Goal: Task Accomplishment & Management: Complete application form

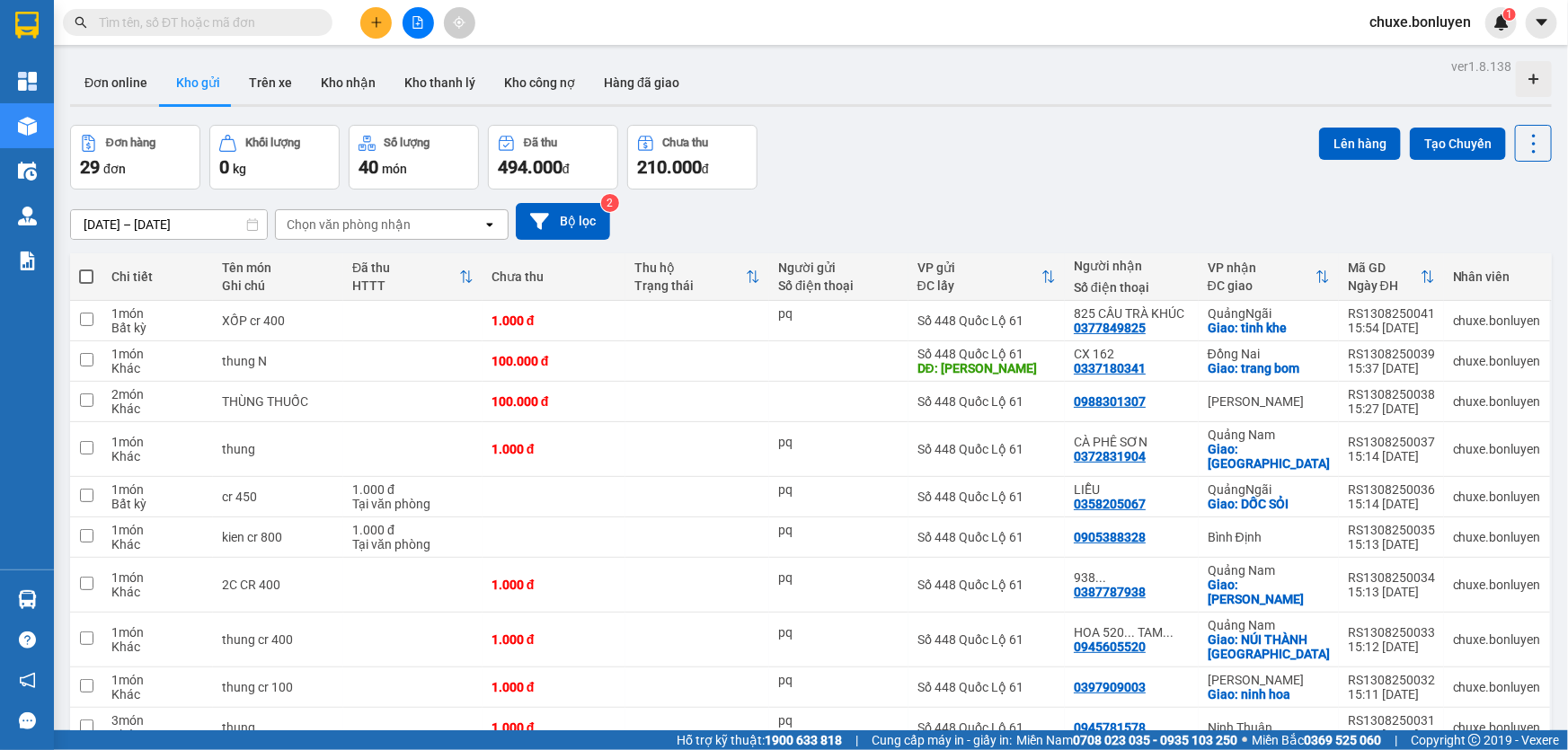
scroll to position [841, 0]
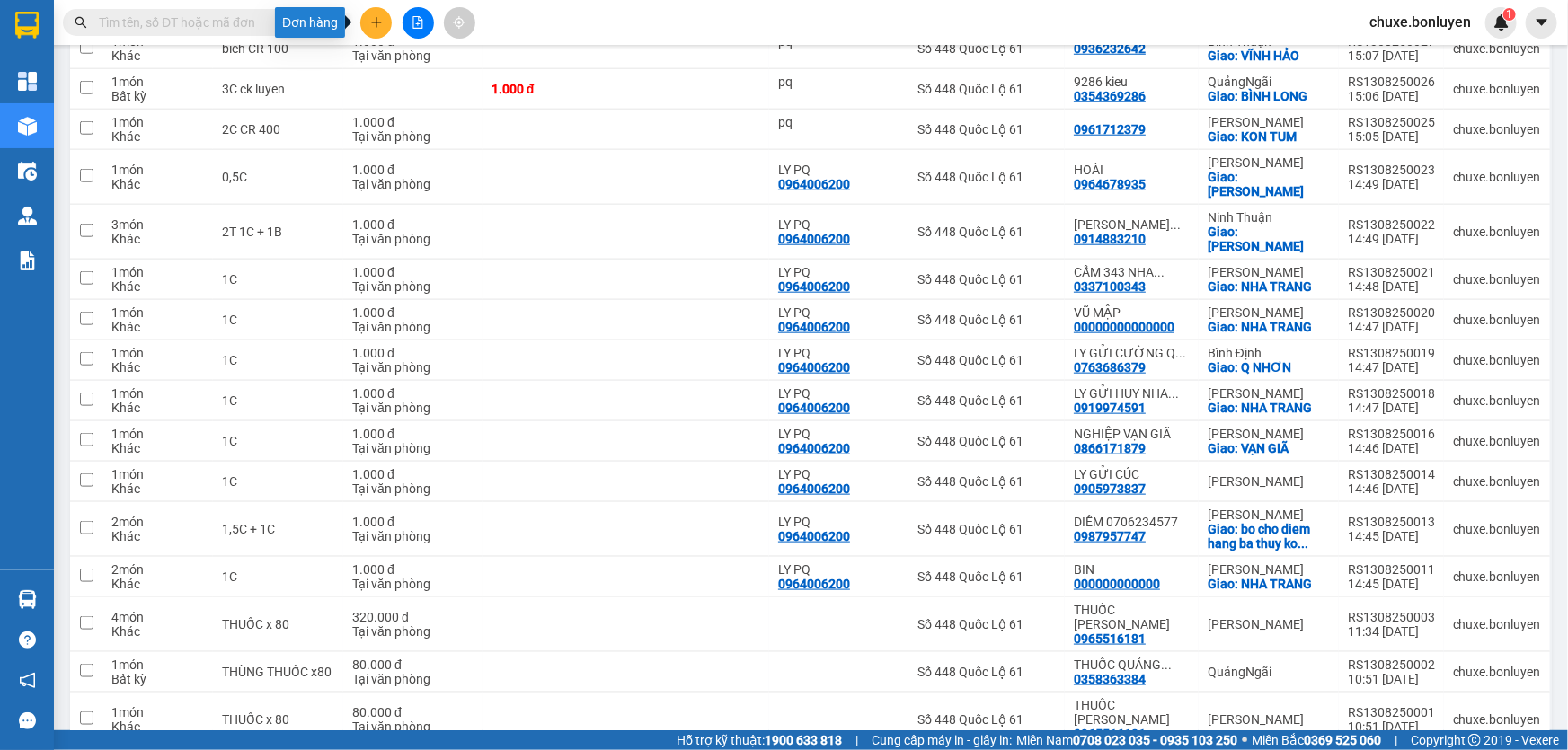
click at [370, 18] on icon "plus" at bounding box center [376, 22] width 12 height 12
click at [407, 53] on div "Tạo đơn hàng" at bounding box center [438, 66] width 134 height 34
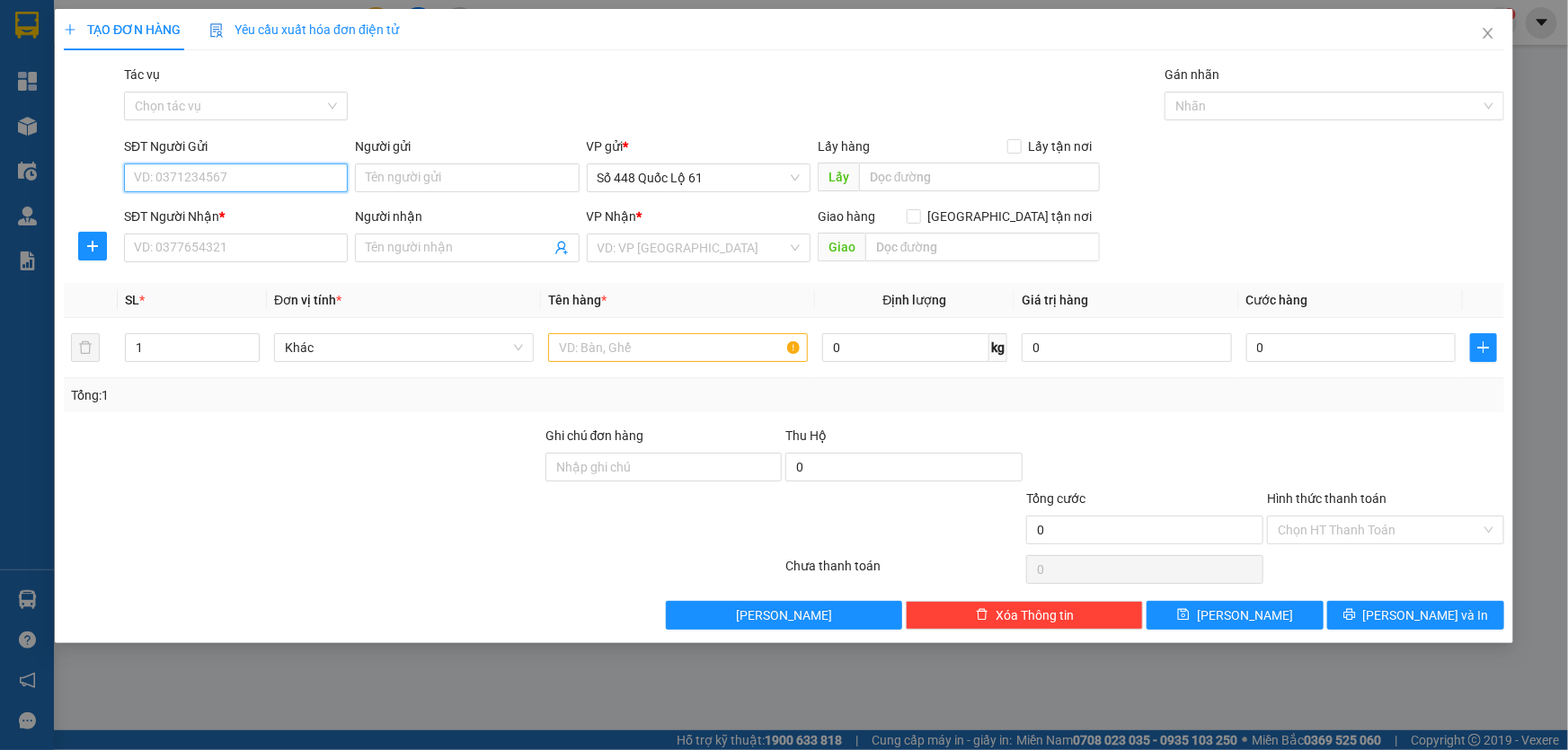
click at [287, 179] on input "SĐT Người Gửi" at bounding box center [236, 178] width 223 height 28
click at [205, 223] on div "0333929298" at bounding box center [236, 214] width 223 height 28
type input "0333929298"
type input "BỘI BỘI"
type input "000000000000"
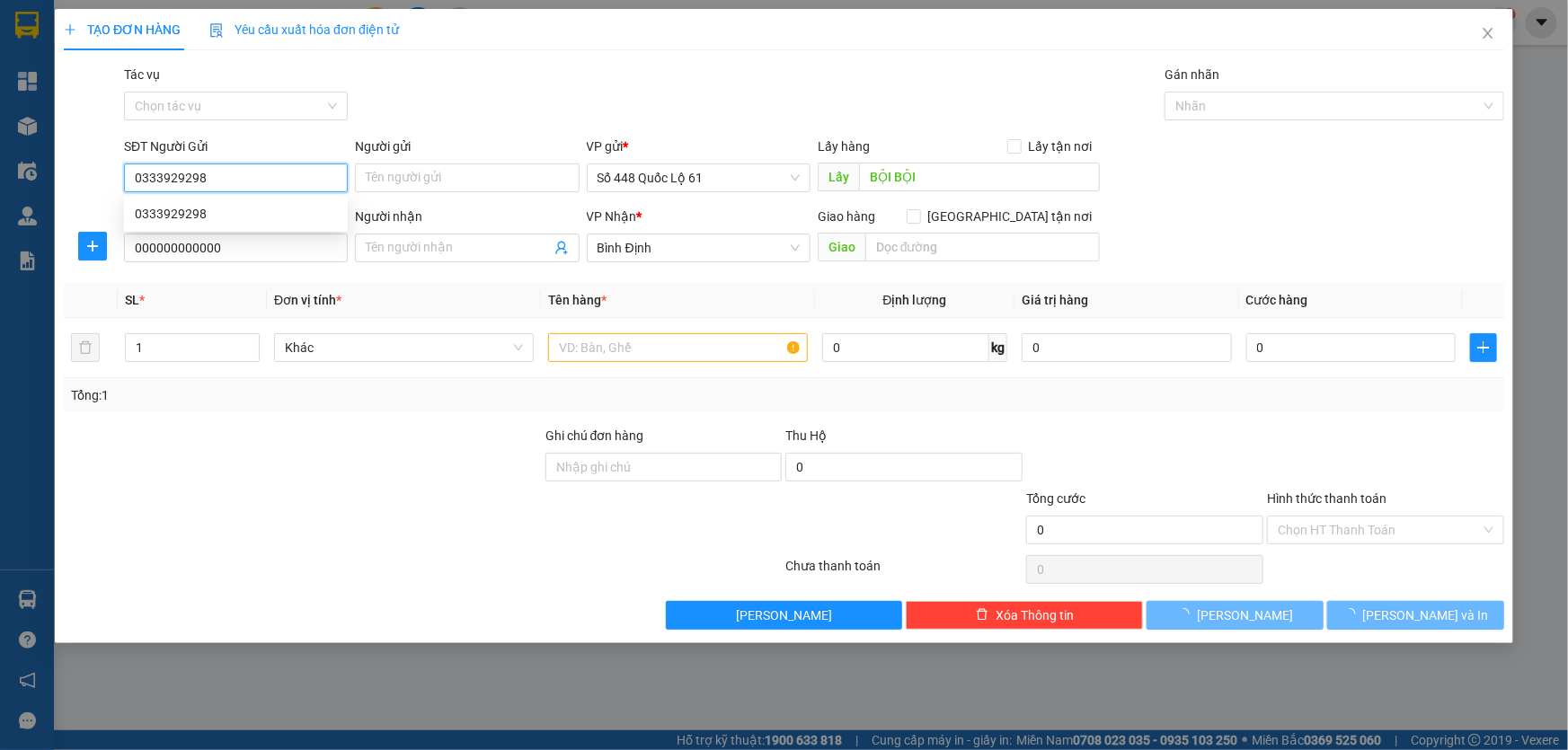
type input "300.000"
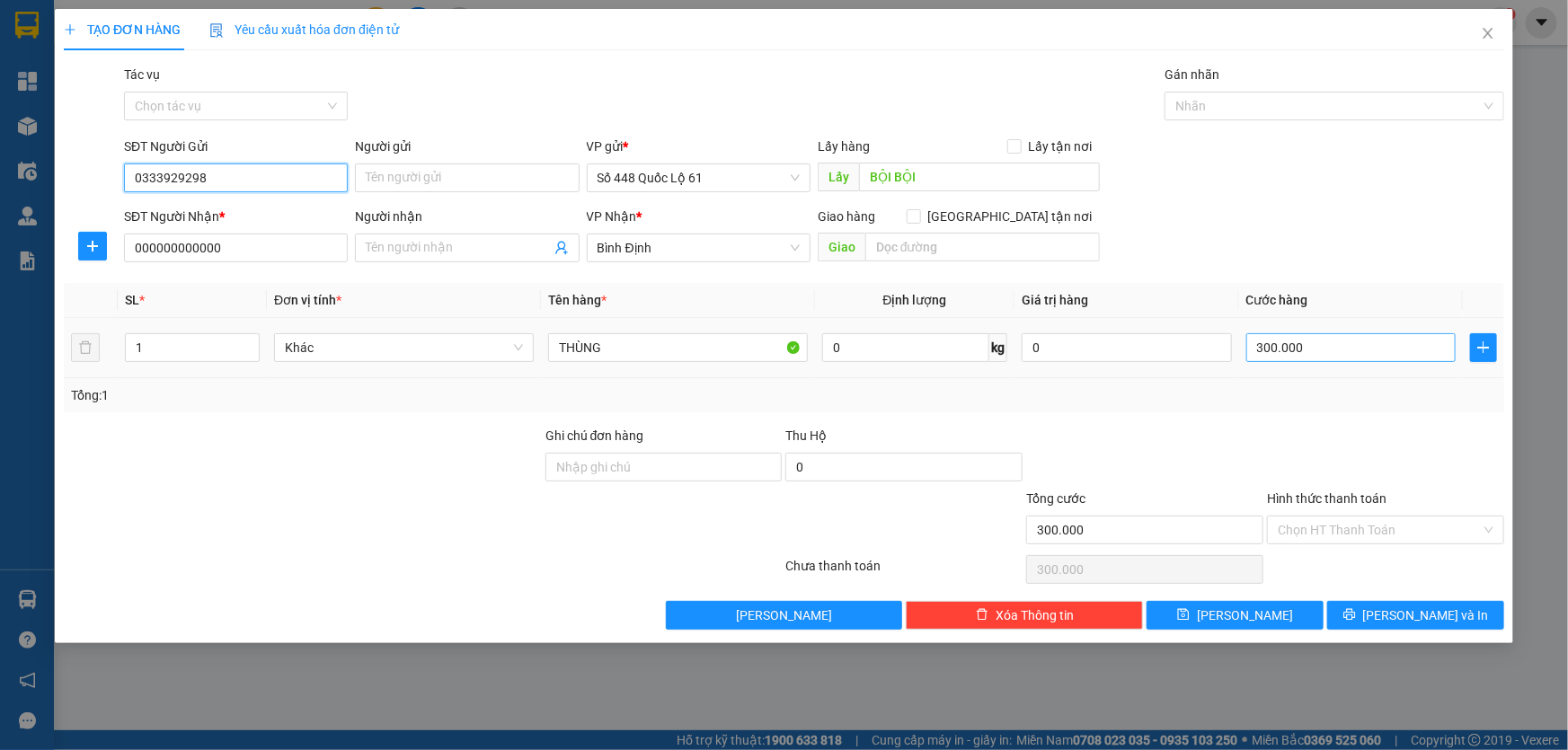
type input "0333929298"
click at [1332, 352] on input "300.000" at bounding box center [1351, 348] width 210 height 28
type input "3"
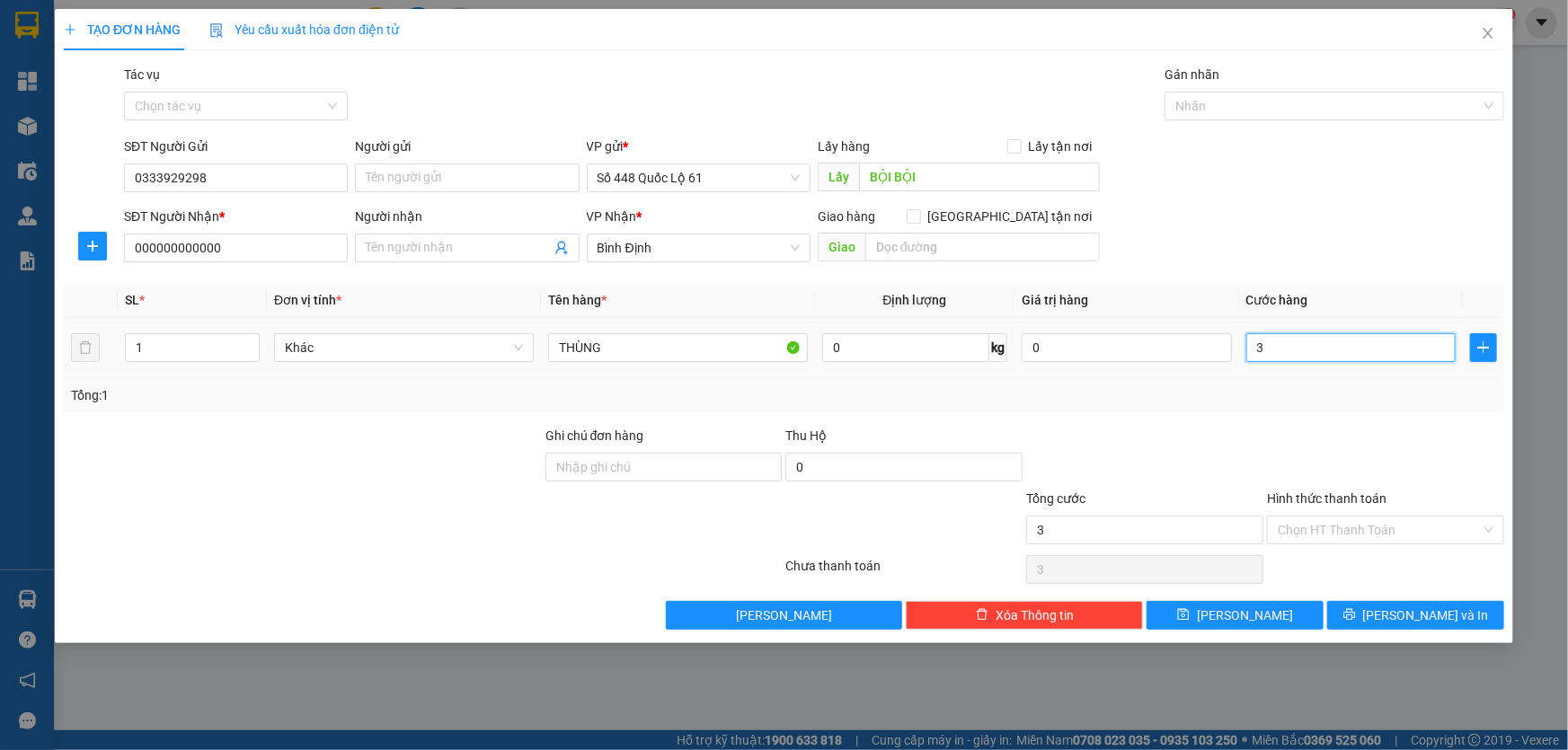
type input "35"
type input "350"
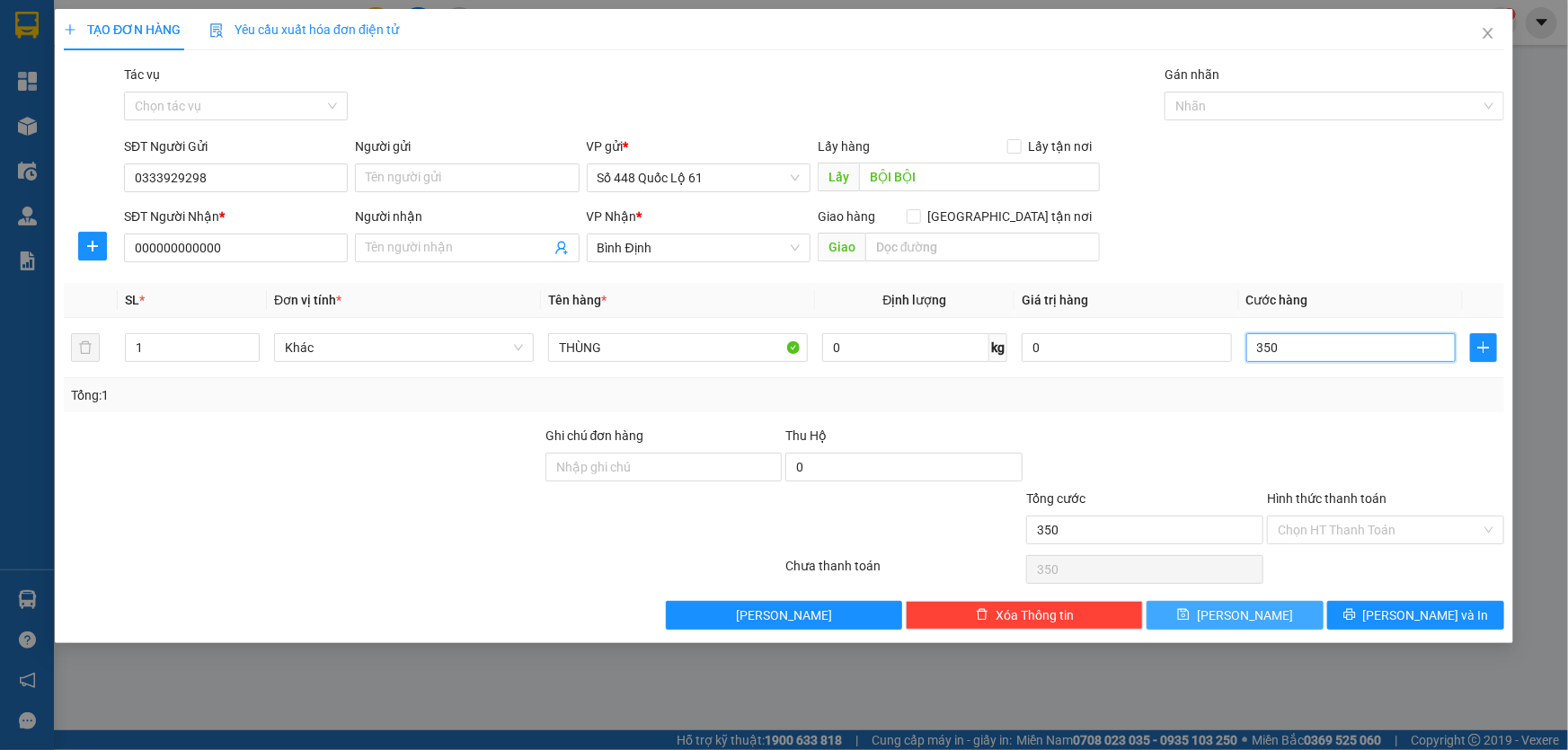
type input "350"
type input "350.000"
click at [1279, 617] on button "[PERSON_NAME]" at bounding box center [1235, 616] width 177 height 28
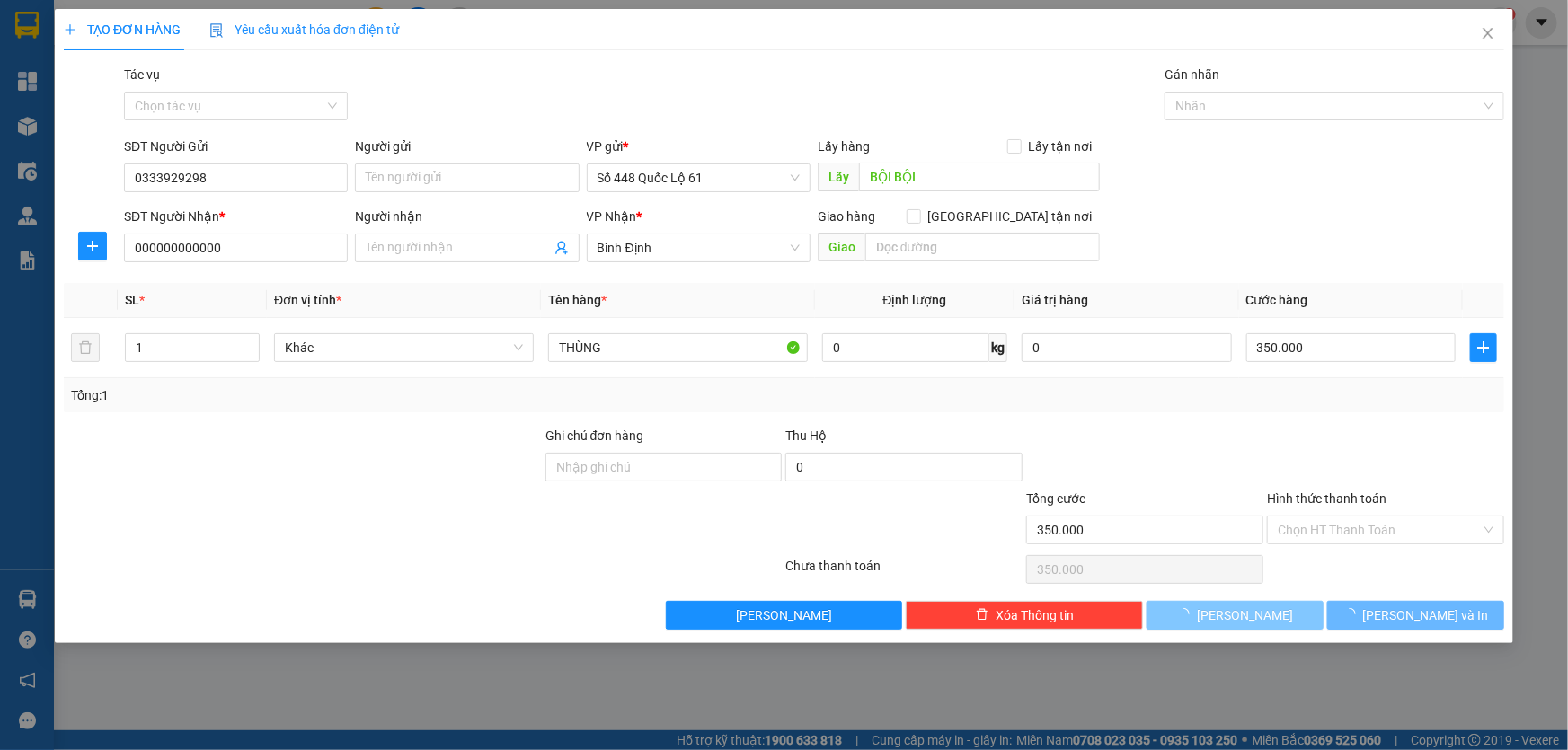
type input "0"
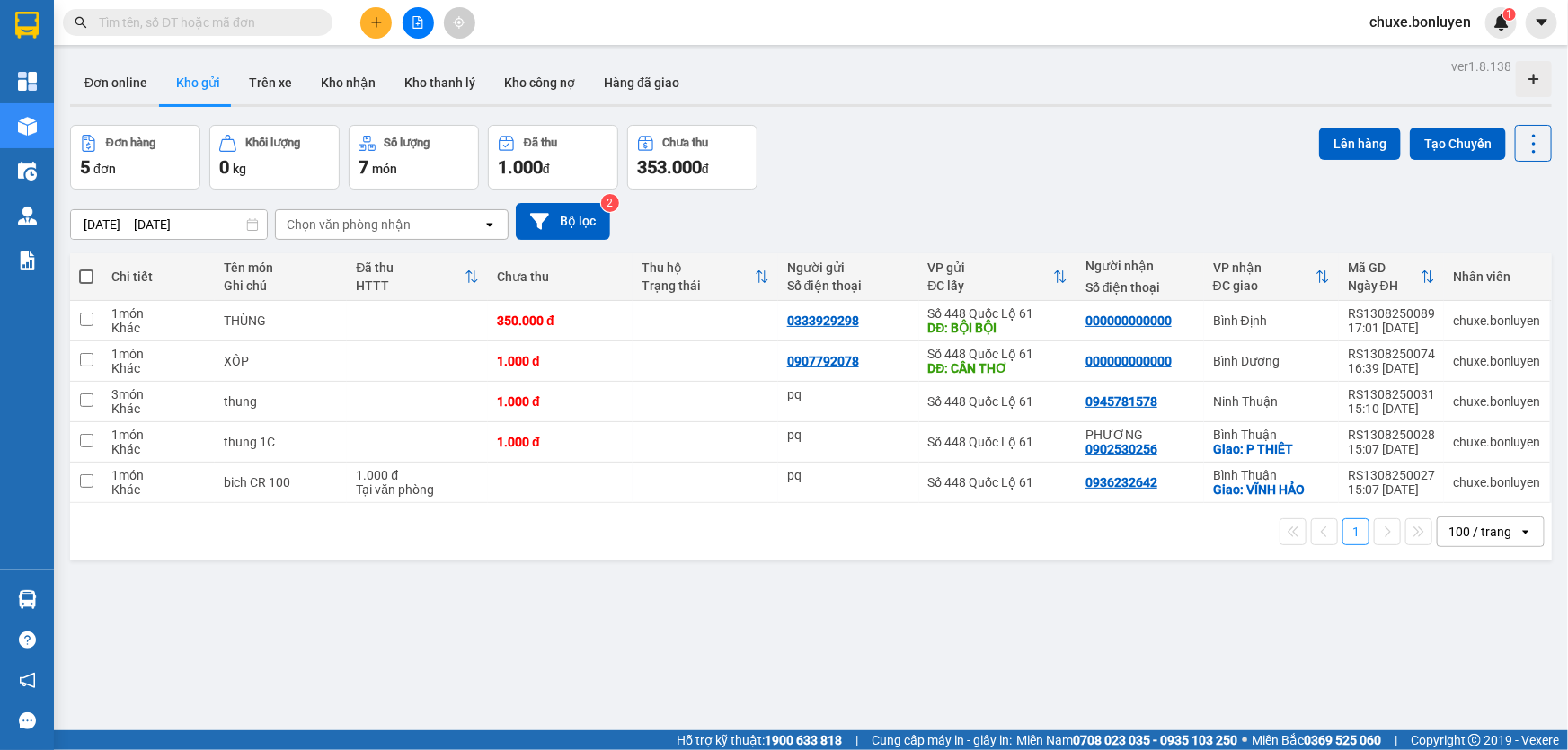
click at [415, 27] on icon "file-add" at bounding box center [418, 22] width 12 height 12
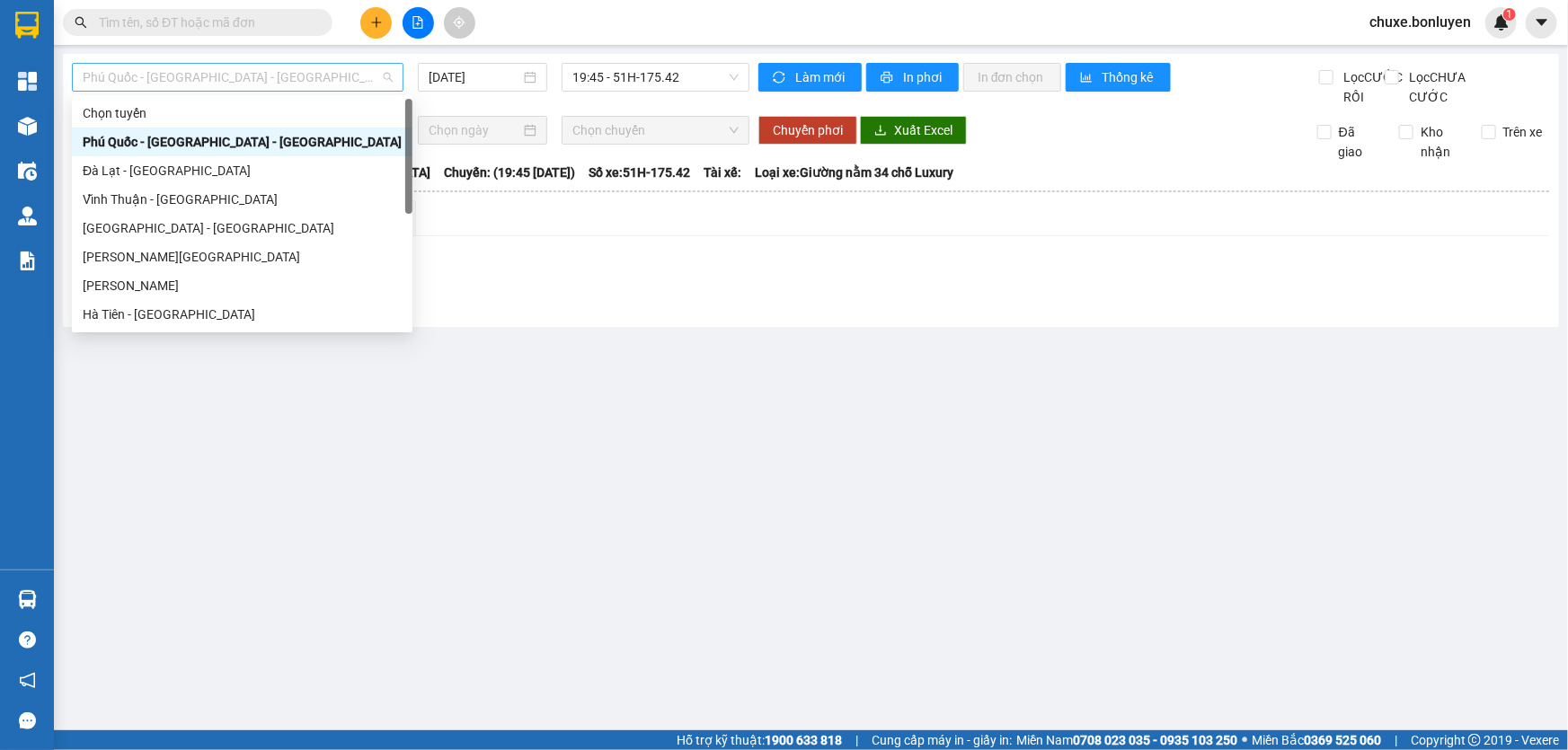
click at [219, 72] on span "Phú Quốc - [GEOGRAPHIC_DATA] - [GEOGRAPHIC_DATA]" at bounding box center [237, 77] width 310 height 27
click at [181, 304] on div "Hà Tiên - [GEOGRAPHIC_DATA]" at bounding box center [242, 314] width 341 height 28
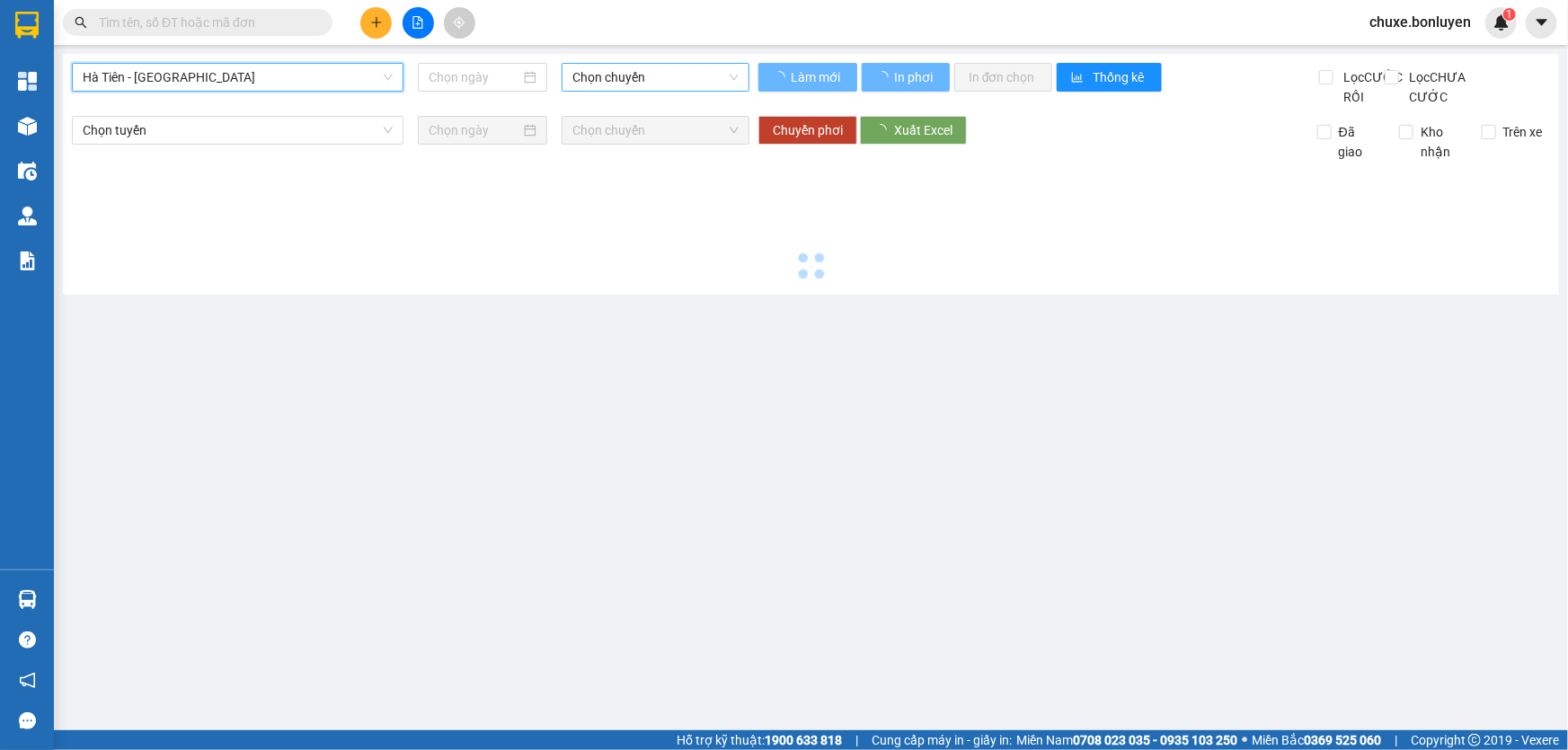
type input "[DATE]"
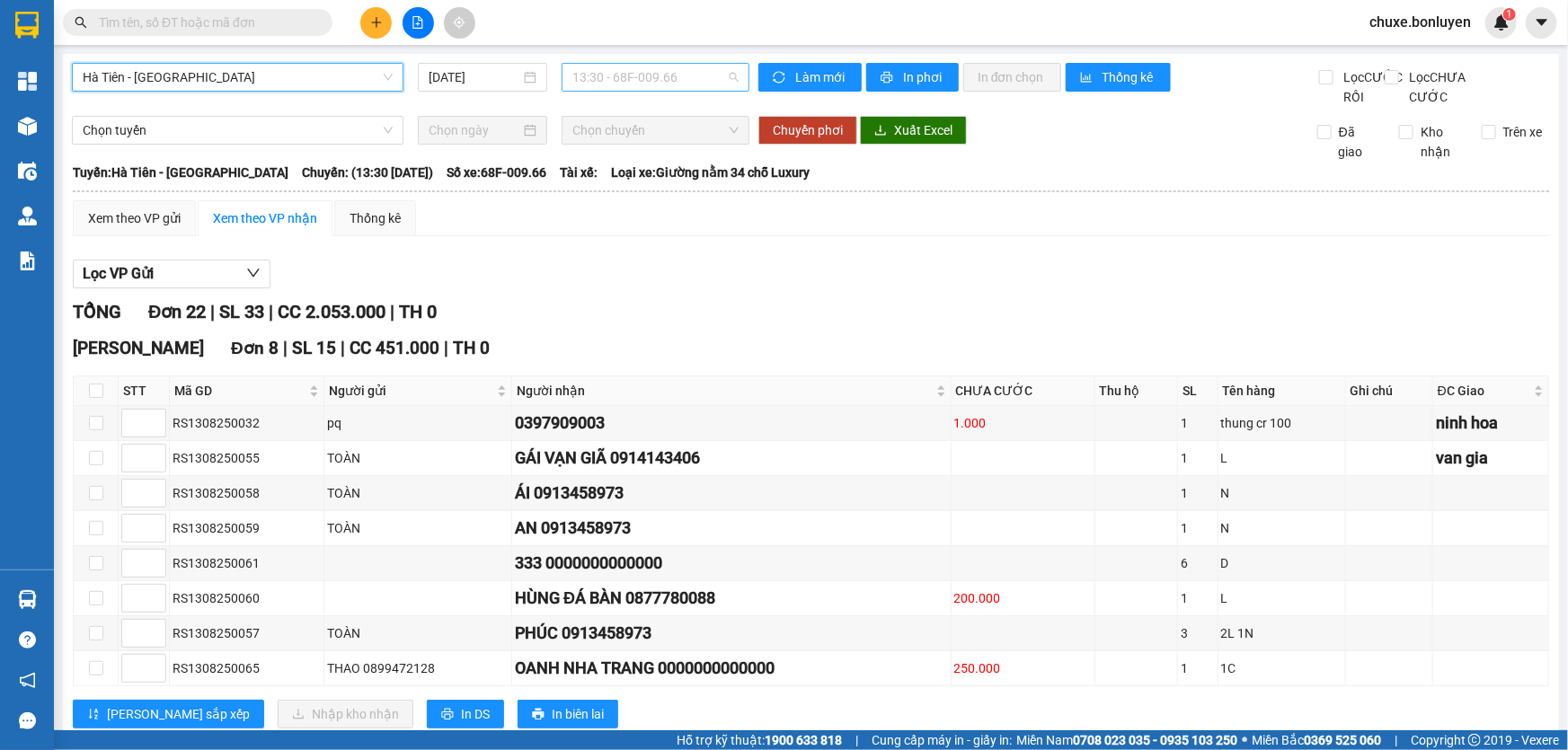
click at [729, 83] on span "13:30 - 68F-009.66" at bounding box center [656, 77] width 167 height 27
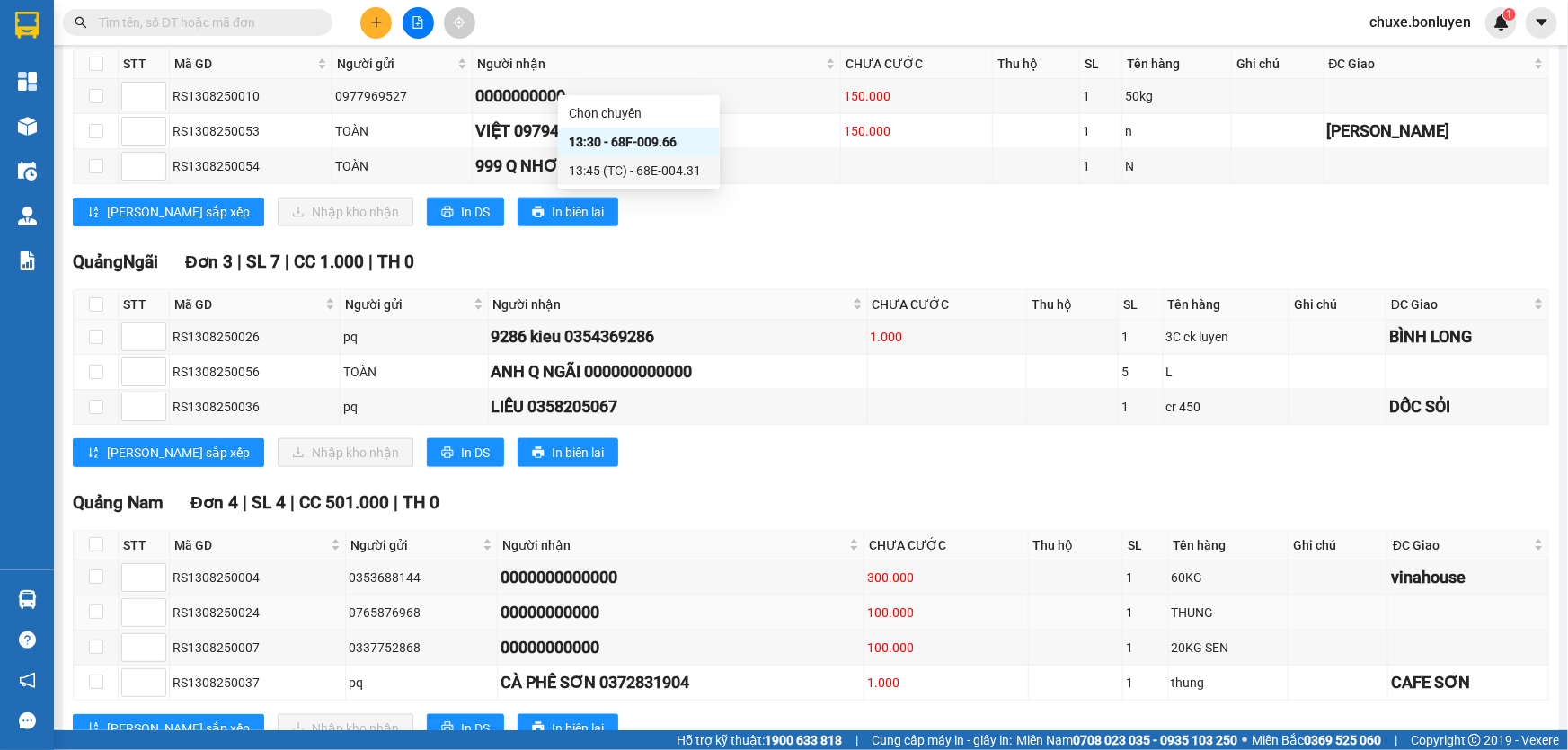
scroll to position [902, 0]
